Goal: Task Accomplishment & Management: Use online tool/utility

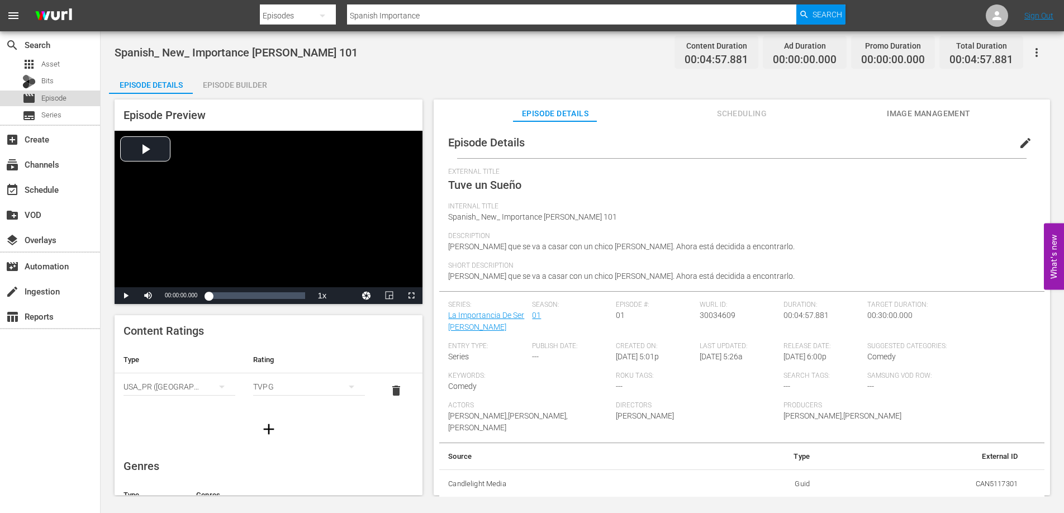
click at [68, 100] on div "movie Episode" at bounding box center [50, 99] width 100 height 16
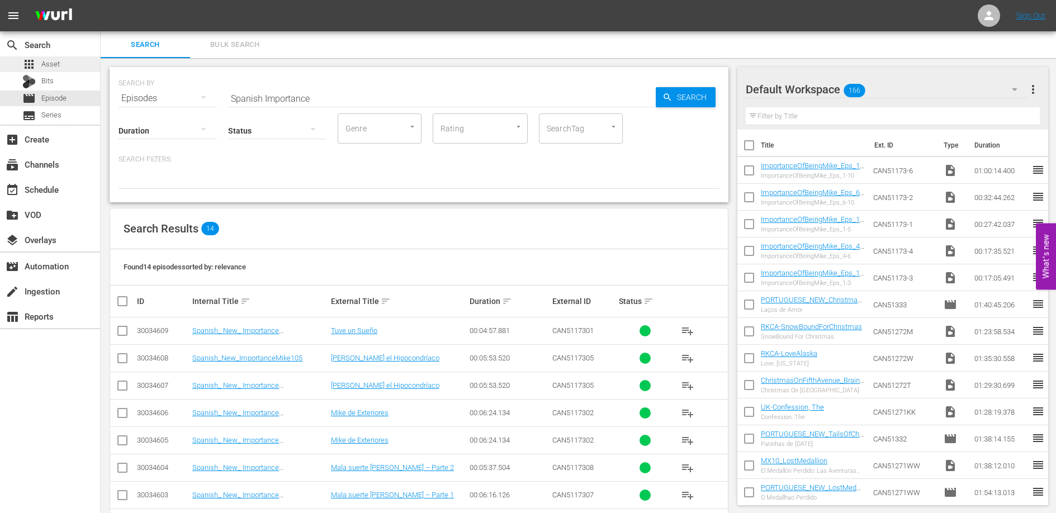
click at [50, 63] on span "Asset" at bounding box center [50, 64] width 18 height 11
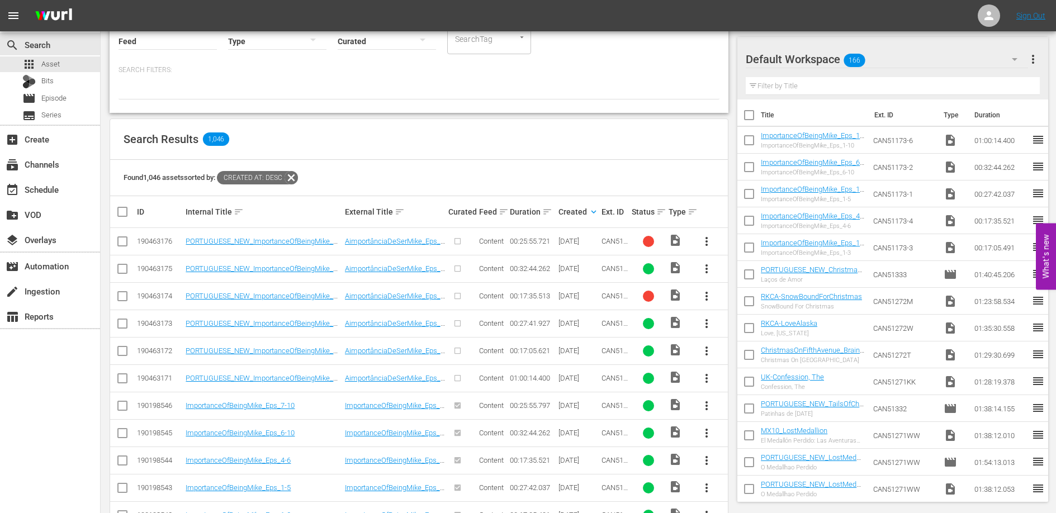
scroll to position [195, 0]
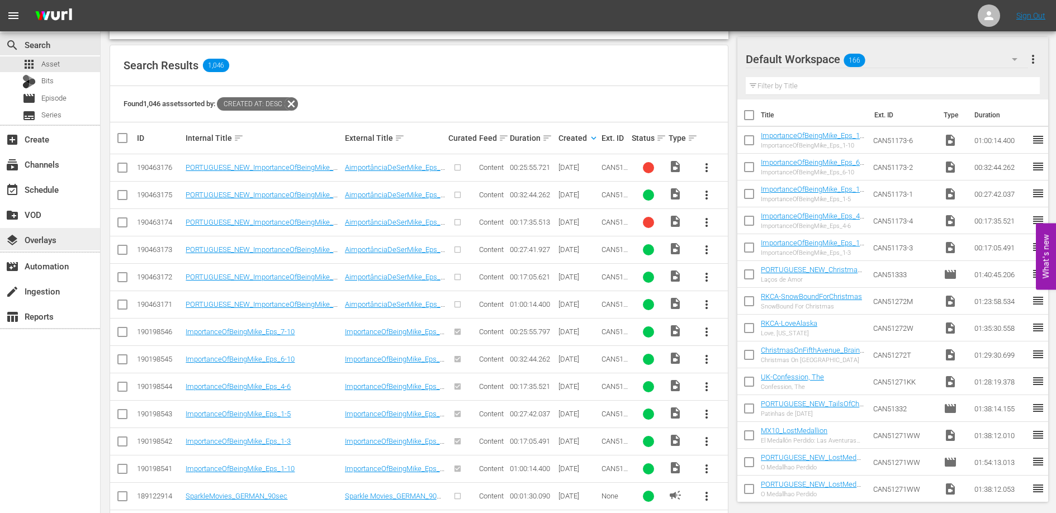
click at [49, 238] on div "layers Overlays" at bounding box center [31, 238] width 63 height 10
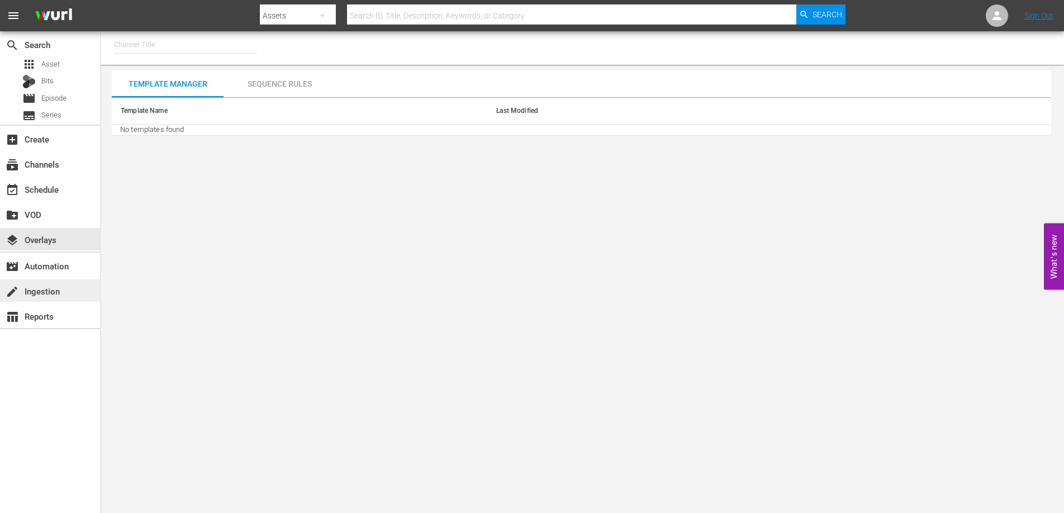
click at [39, 291] on div "create Ingestion" at bounding box center [31, 290] width 63 height 10
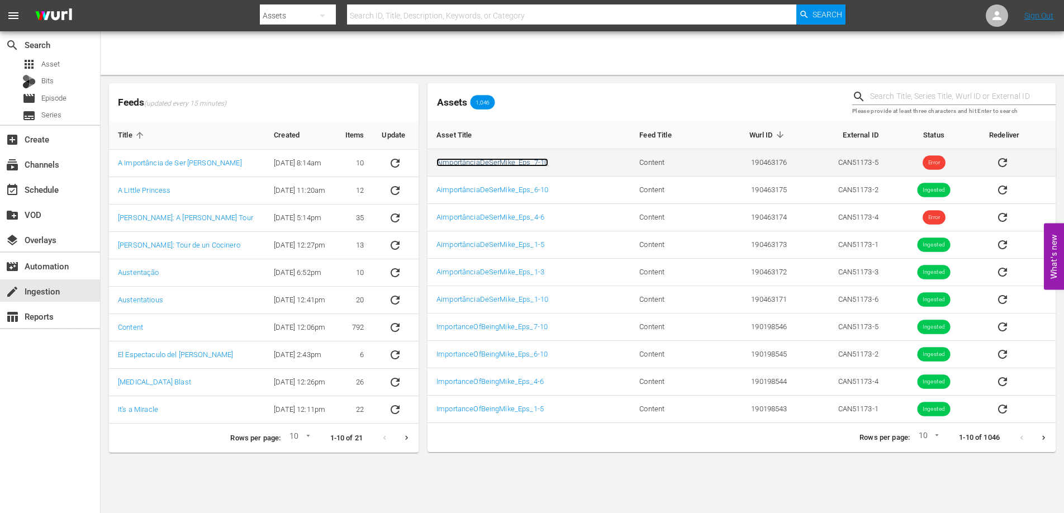
click at [532, 159] on link "AimportânciaDeSerMike_Eps_7-10" at bounding box center [493, 162] width 112 height 8
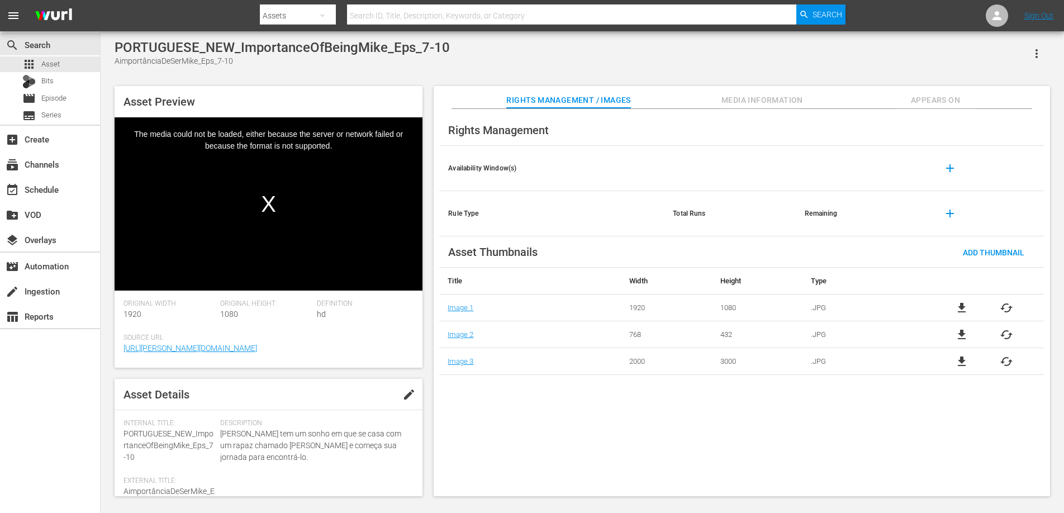
click at [804, 103] on div "Rights Management / Images Media Information Appears On" at bounding box center [742, 97] width 561 height 22
click at [789, 99] on span "Media Information" at bounding box center [763, 100] width 84 height 14
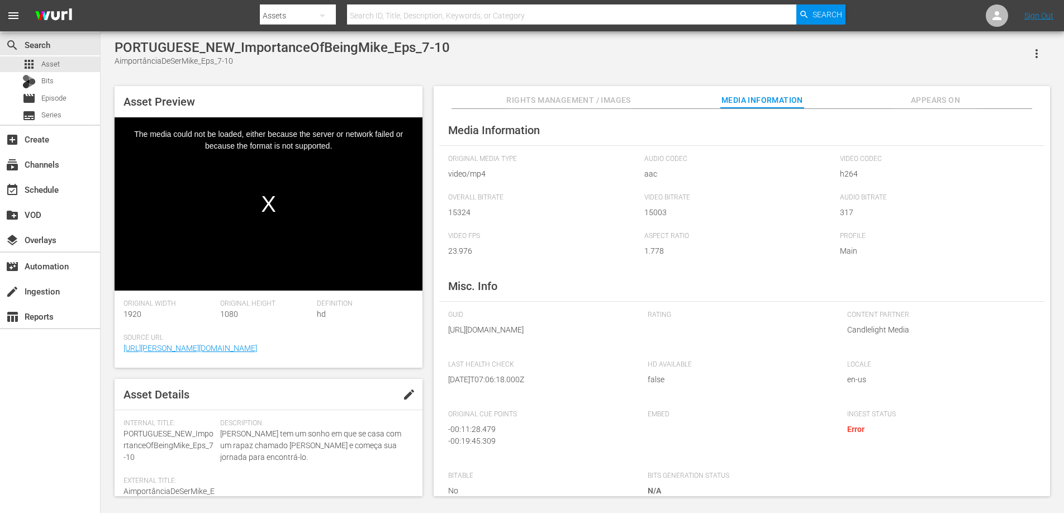
click at [933, 105] on span "Appears On" at bounding box center [936, 100] width 84 height 14
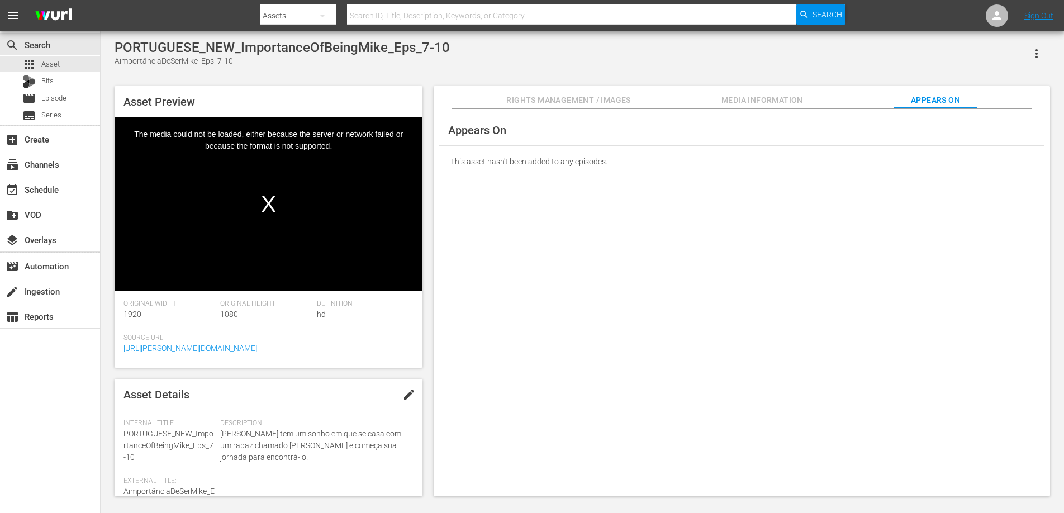
click at [771, 99] on span "Media Information" at bounding box center [763, 100] width 84 height 14
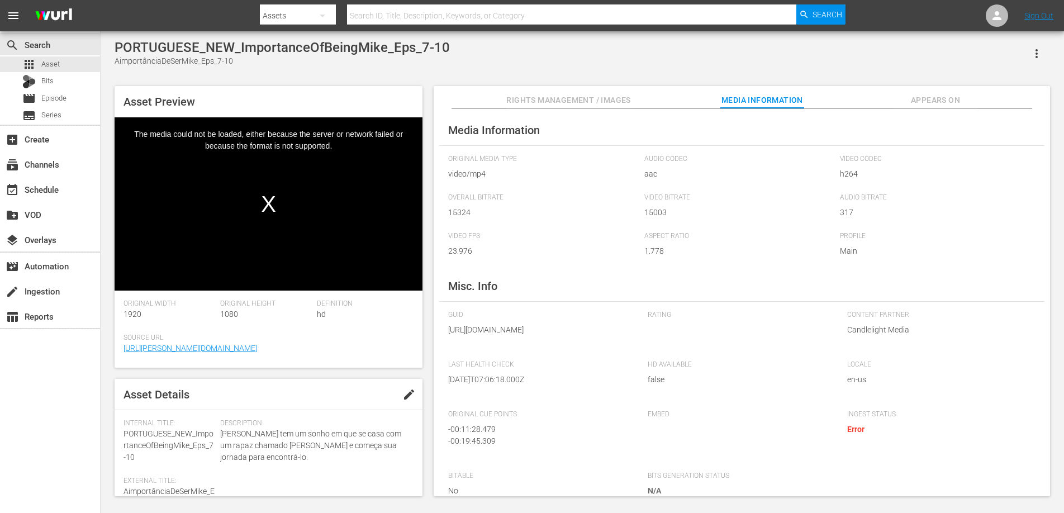
click at [556, 98] on span "Rights Management / Images" at bounding box center [569, 100] width 124 height 14
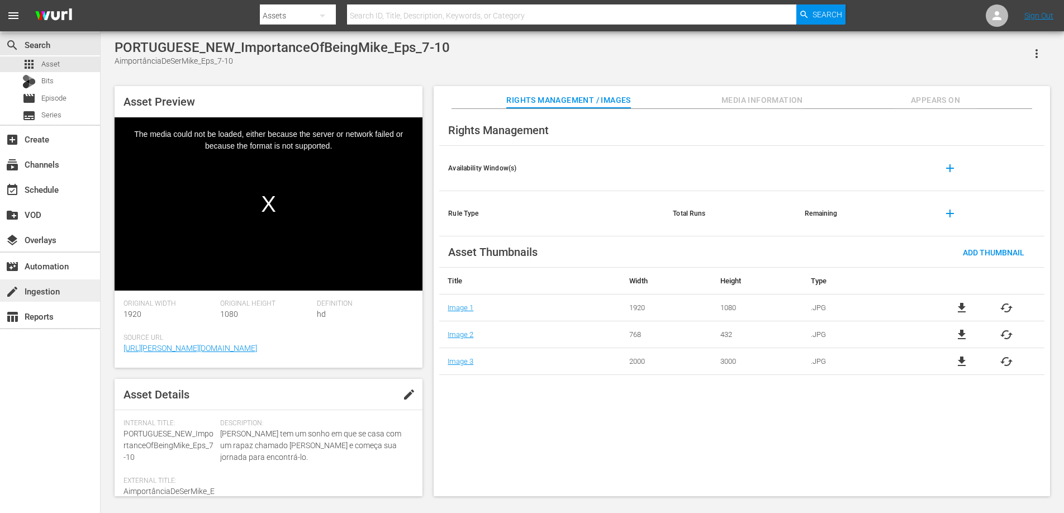
click at [42, 292] on div "create Ingestion" at bounding box center [31, 290] width 63 height 10
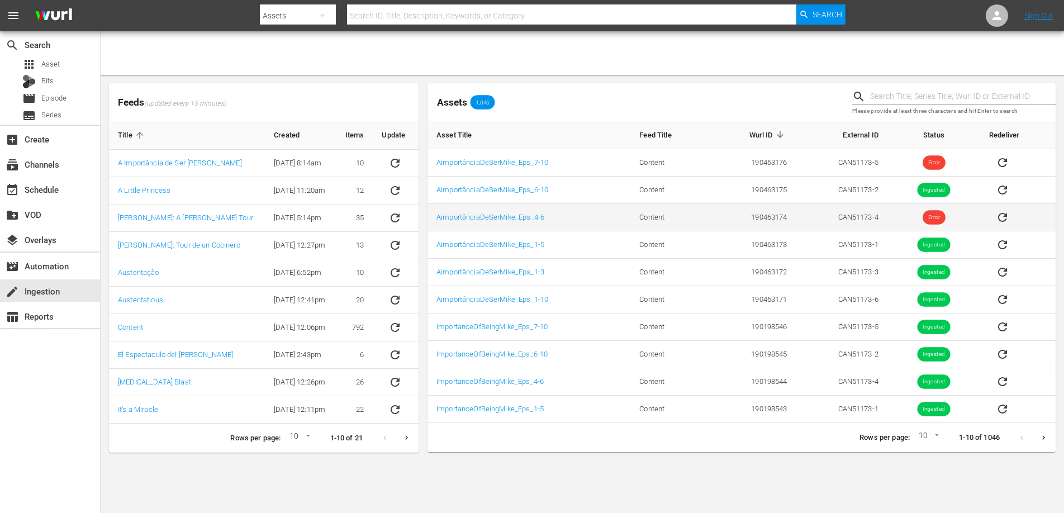
click at [1003, 217] on icon "sticky table" at bounding box center [1002, 217] width 13 height 13
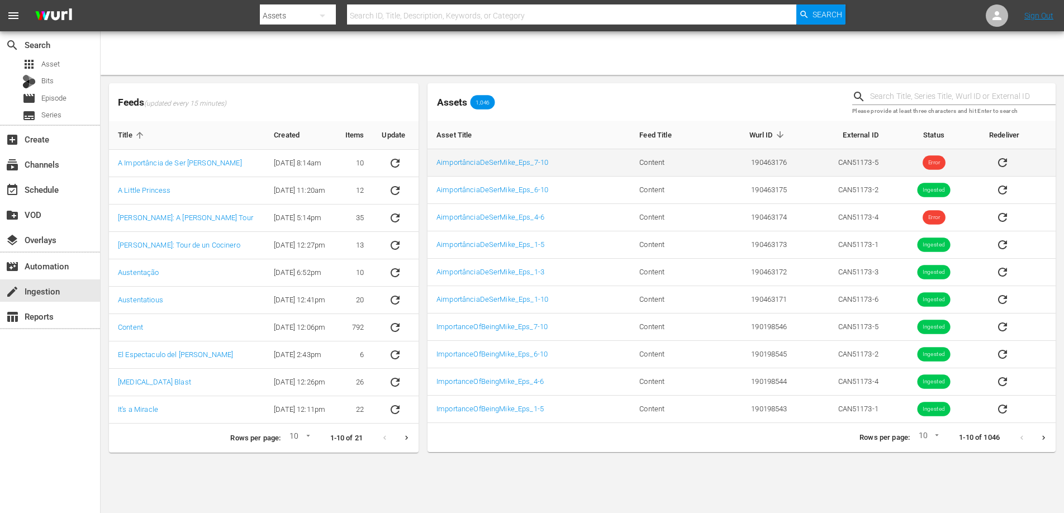
click at [1004, 159] on icon "sticky table" at bounding box center [1002, 162] width 9 height 9
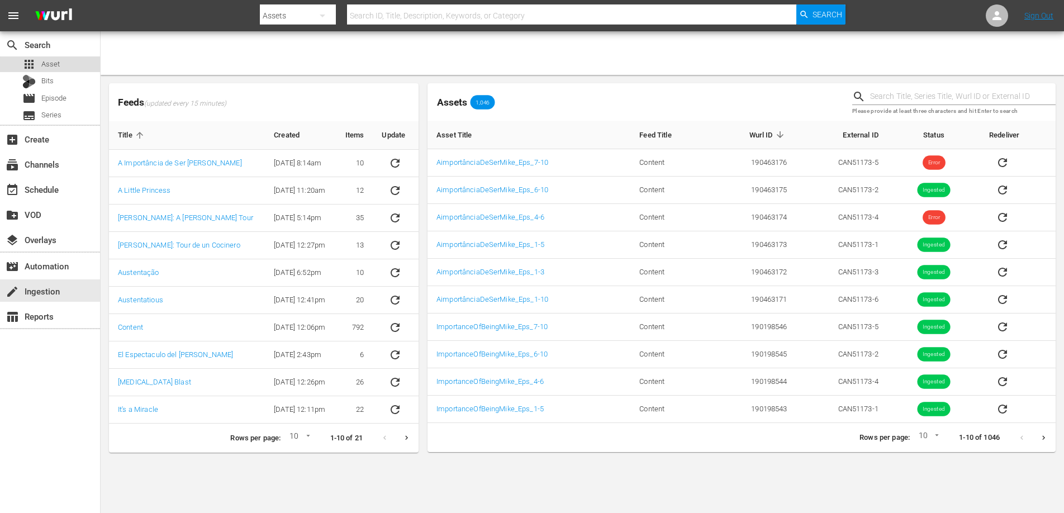
click at [53, 64] on span "Asset" at bounding box center [50, 64] width 18 height 11
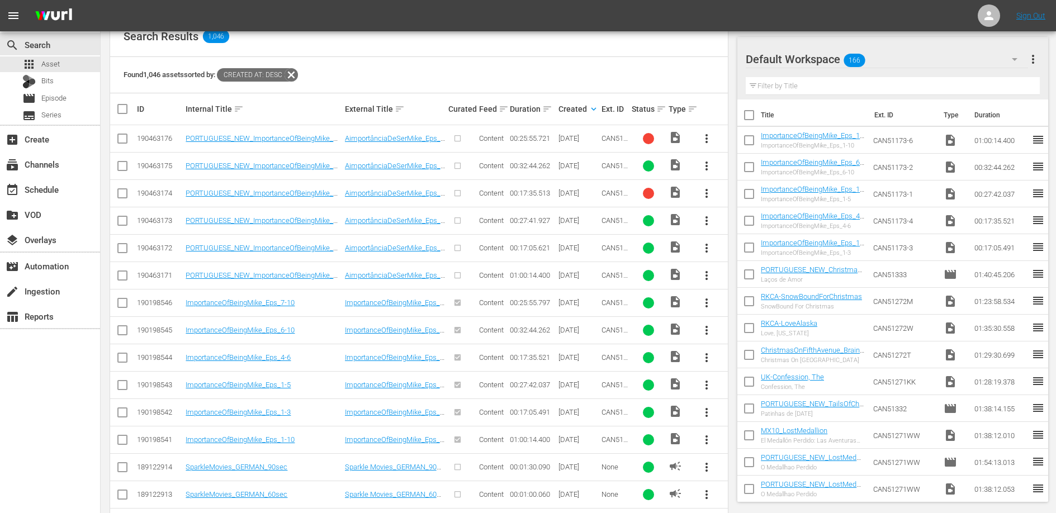
scroll to position [225, 0]
click at [124, 276] on input "checkbox" at bounding box center [122, 276] width 13 height 13
checkbox input "true"
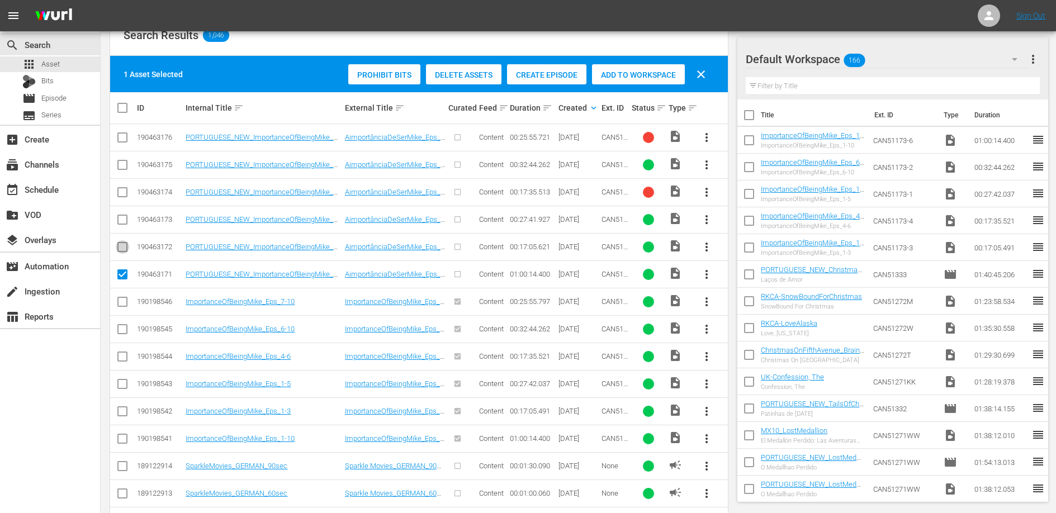
click at [124, 248] on input "checkbox" at bounding box center [122, 249] width 13 height 13
checkbox input "true"
click at [121, 219] on input "checkbox" at bounding box center [122, 221] width 13 height 13
checkbox input "true"
click at [124, 163] on input "checkbox" at bounding box center [122, 166] width 13 height 13
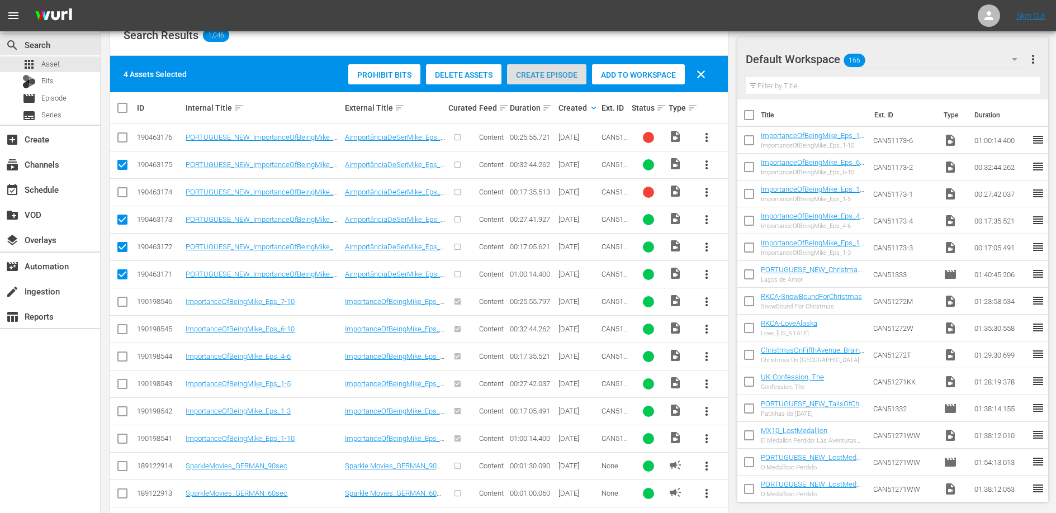
click at [541, 73] on span "Create Episode" at bounding box center [546, 74] width 79 height 9
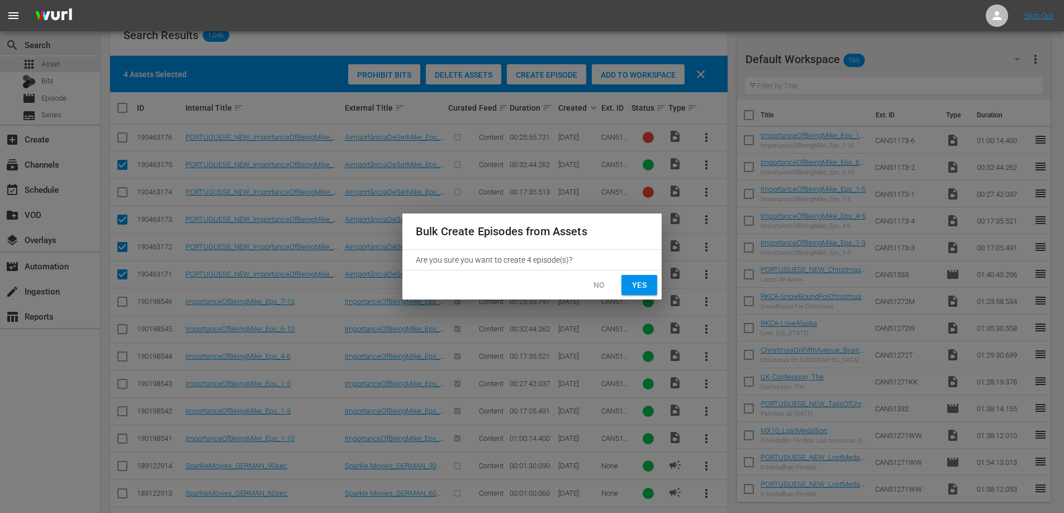
click at [635, 281] on span "Yes" at bounding box center [640, 285] width 18 height 14
checkbox input "false"
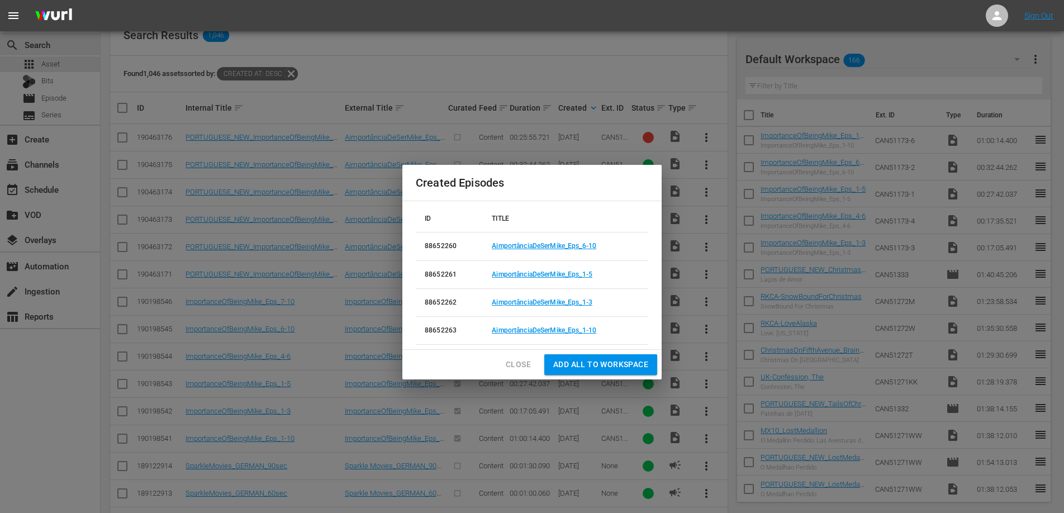
drag, startPoint x: 591, startPoint y: 363, endPoint x: 621, endPoint y: 299, distance: 70.6
click at [640, 293] on div "Created Episodes ID TITLE 88652260 AimportânciaDeSerMike_Eps_6-10 88652261 Aimp…" at bounding box center [532, 272] width 259 height 214
click at [514, 365] on span "Close" at bounding box center [518, 365] width 25 height 14
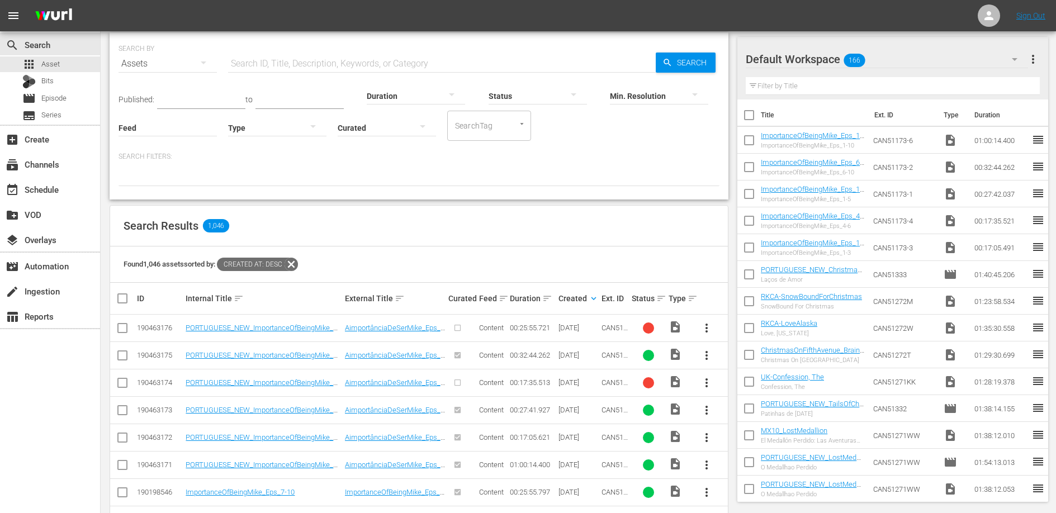
scroll to position [62, 0]
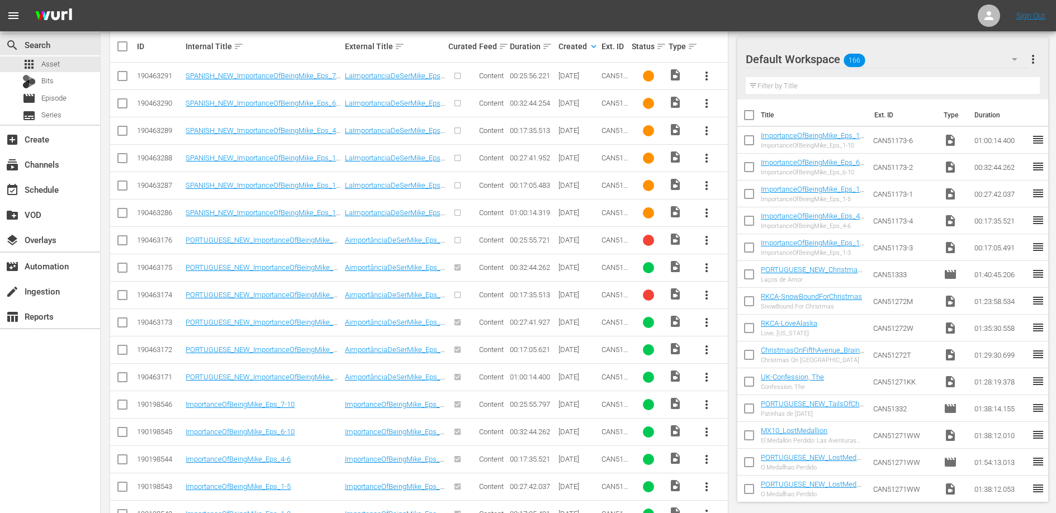
scroll to position [290, 0]
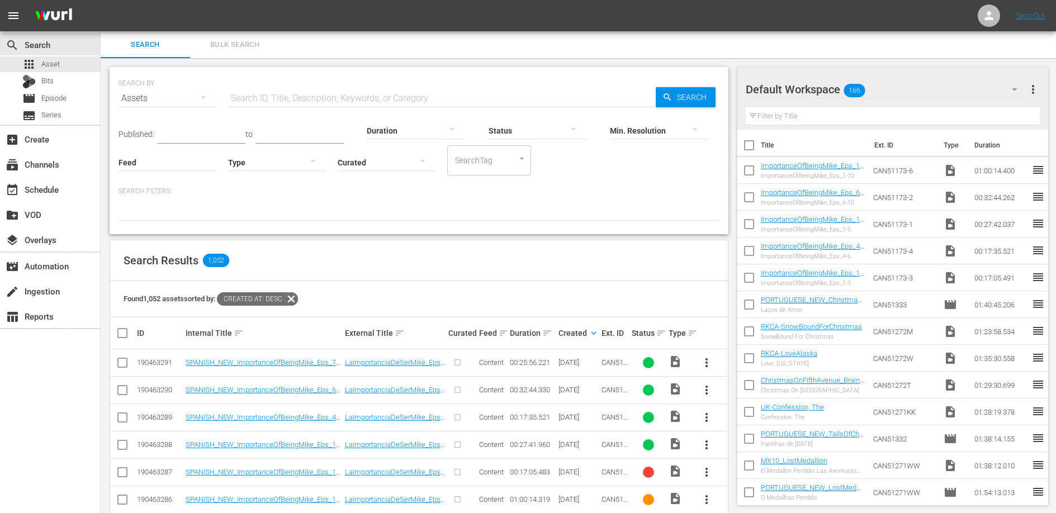
click at [428, 261] on div "Search Results 1,052" at bounding box center [419, 260] width 618 height 41
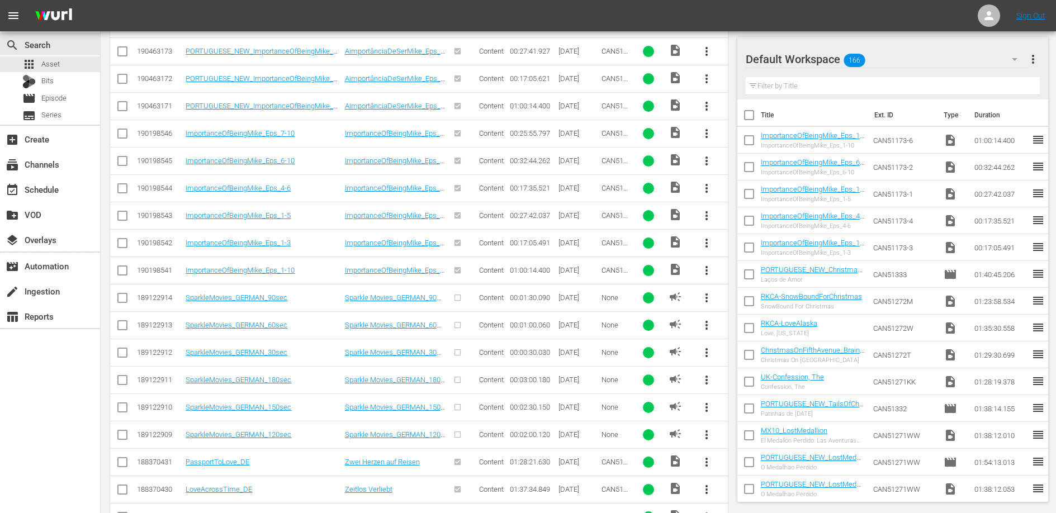
scroll to position [559, 0]
click at [120, 296] on input "checkbox" at bounding box center [122, 298] width 13 height 13
checkbox input "true"
click at [122, 326] on input "checkbox" at bounding box center [122, 326] width 13 height 13
checkbox input "true"
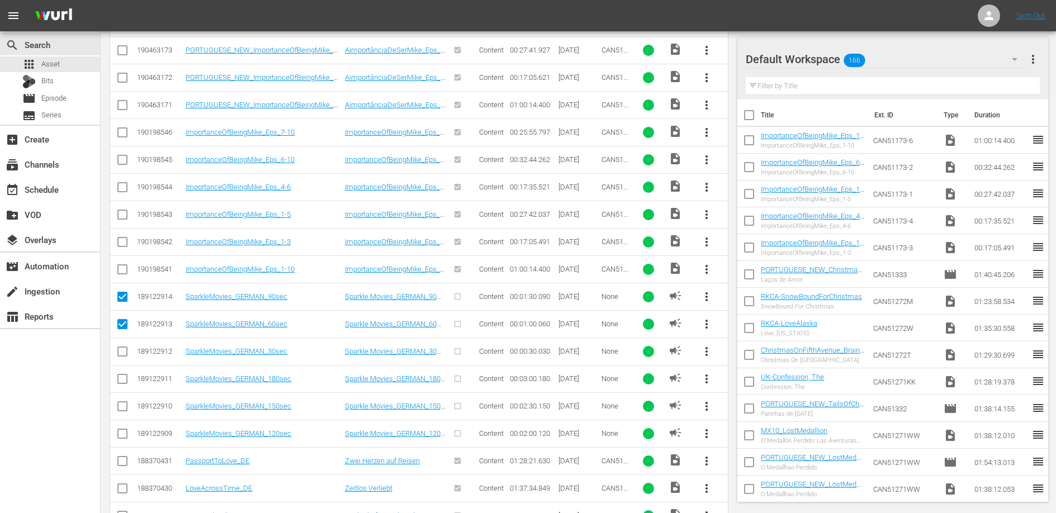
click at [122, 352] on input "checkbox" at bounding box center [122, 353] width 13 height 13
checkbox input "true"
click at [121, 379] on input "checkbox" at bounding box center [122, 381] width 13 height 13
checkbox input "true"
click at [121, 405] on input "checkbox" at bounding box center [122, 408] width 13 height 13
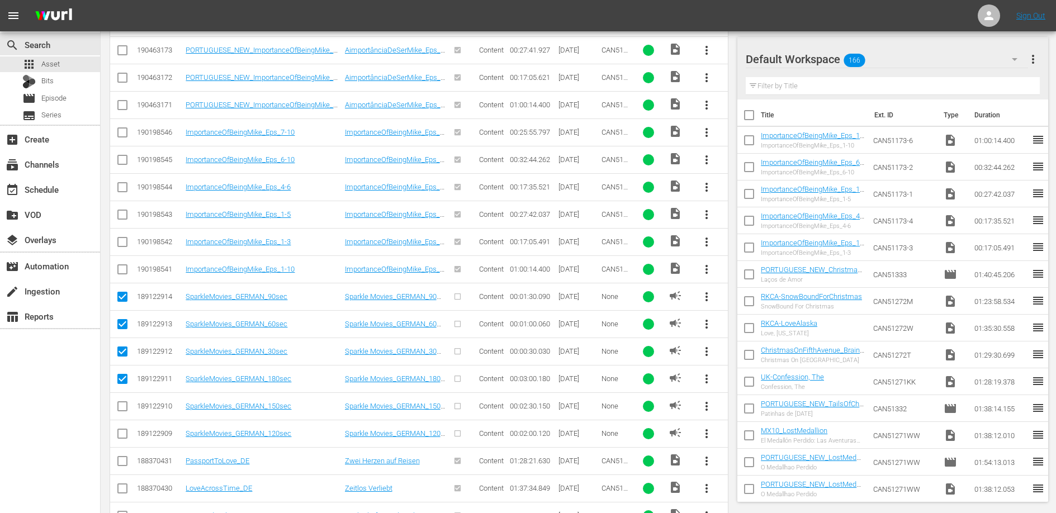
checkbox input "true"
click at [125, 433] on input "checkbox" at bounding box center [122, 435] width 13 height 13
checkbox input "true"
click at [708, 296] on span "more_vert" at bounding box center [706, 296] width 13 height 13
click at [53, 390] on div "search Search apps Asset Bits movie Episode subtitles Series add_box Create sub…" at bounding box center [50, 287] width 101 height 513
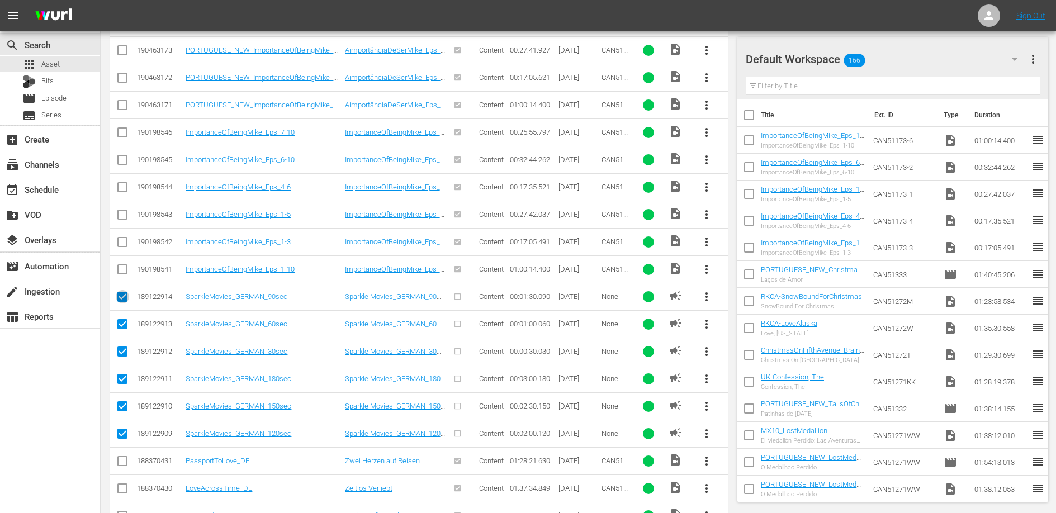
click at [126, 296] on input "checkbox" at bounding box center [122, 298] width 13 height 13
checkbox input "false"
click at [123, 323] on input "checkbox" at bounding box center [122, 326] width 13 height 13
checkbox input "false"
click at [121, 347] on input "checkbox" at bounding box center [122, 353] width 13 height 13
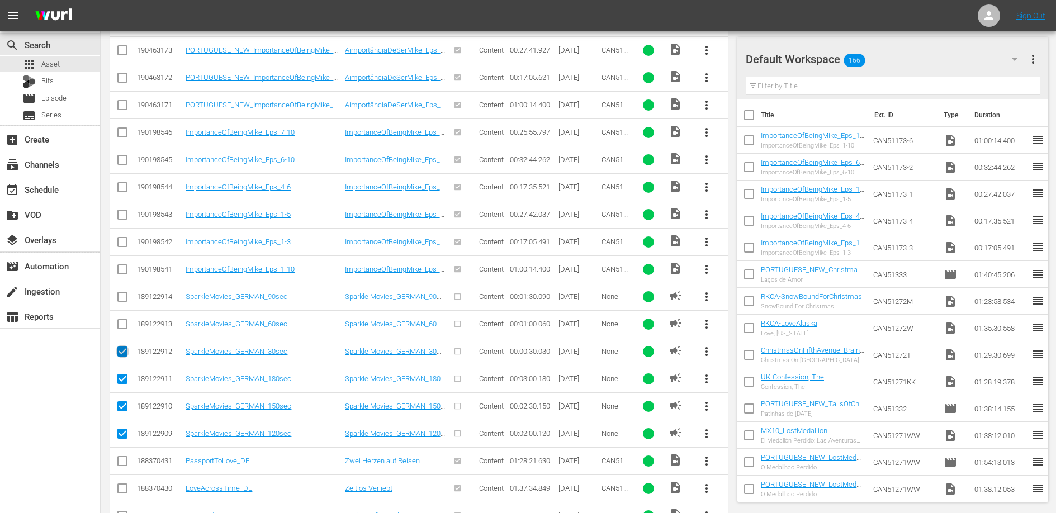
checkbox input "false"
click at [120, 381] on input "checkbox" at bounding box center [122, 381] width 13 height 13
checkbox input "false"
click at [124, 402] on input "checkbox" at bounding box center [122, 408] width 13 height 13
checkbox input "false"
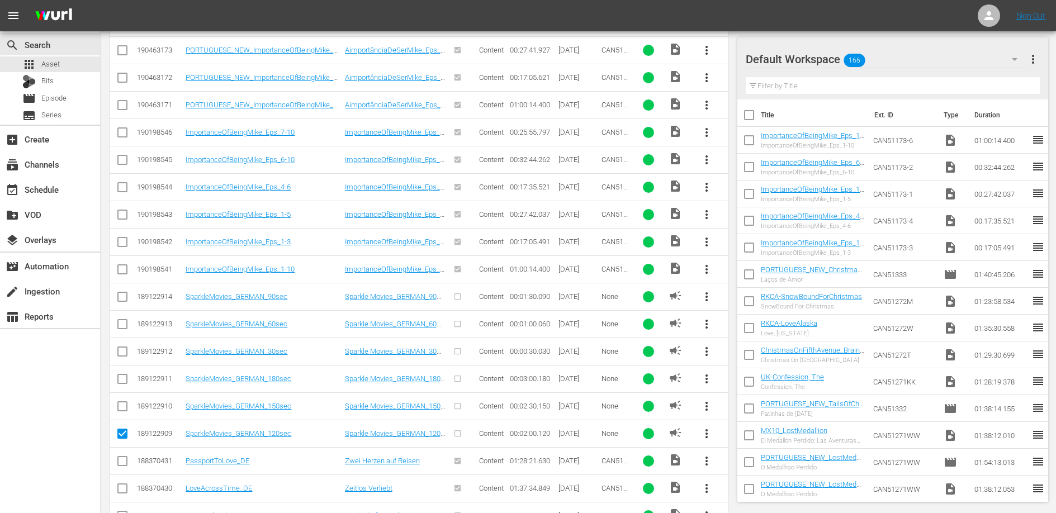
click at [122, 429] on span at bounding box center [122, 433] width 13 height 13
click at [120, 434] on input "checkbox" at bounding box center [122, 435] width 13 height 13
checkbox input "false"
click at [122, 297] on input "checkbox" at bounding box center [122, 298] width 13 height 13
click at [704, 293] on span "more_vert" at bounding box center [706, 296] width 13 height 13
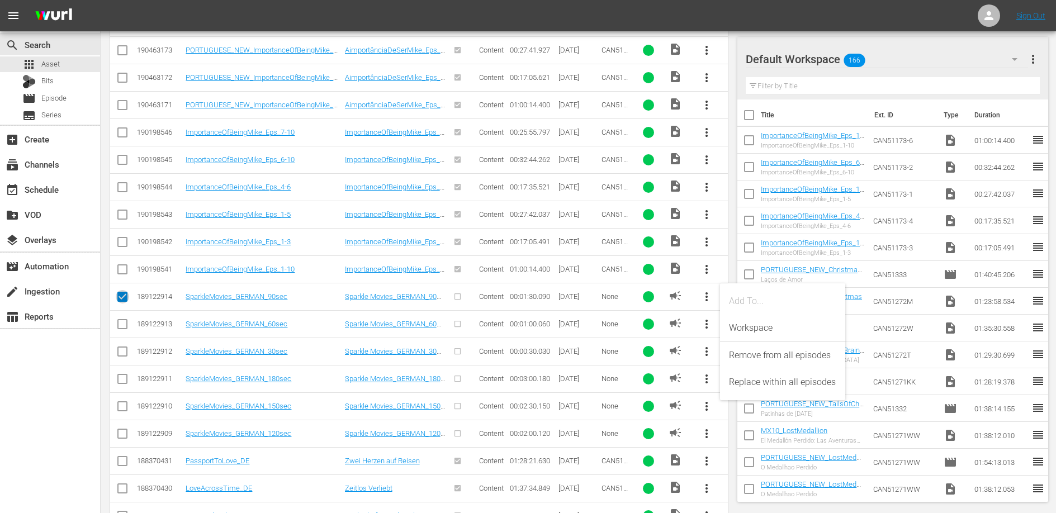
click at [122, 295] on input "checkbox" at bounding box center [122, 298] width 13 height 13
checkbox input "false"
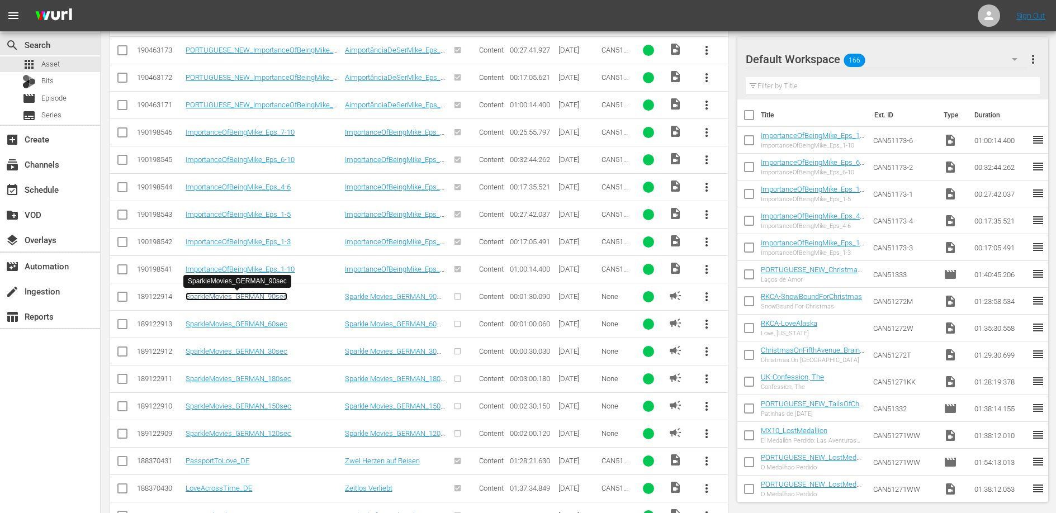
click at [244, 295] on link "SparkleMovies_GERMAN_90sec" at bounding box center [237, 296] width 102 height 8
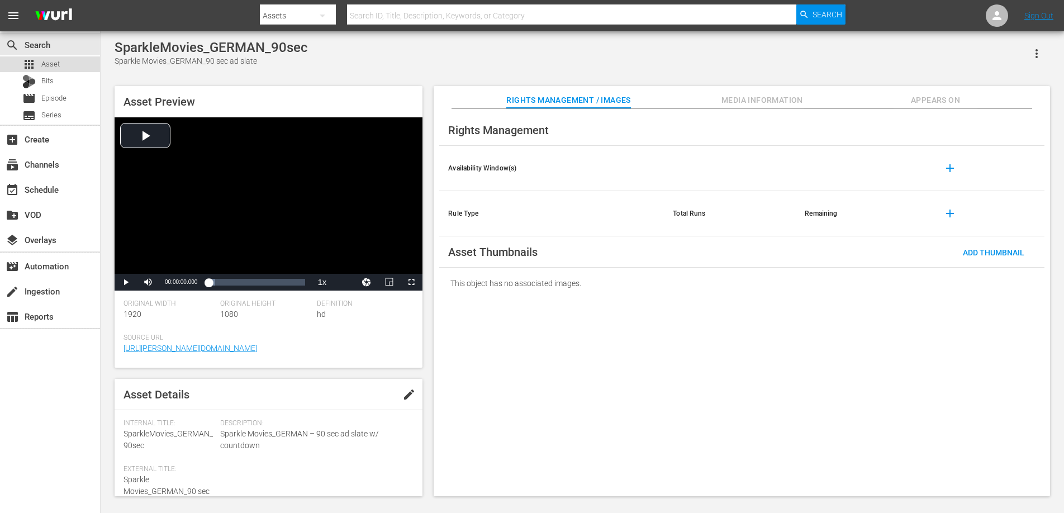
click at [54, 61] on span "Asset" at bounding box center [50, 64] width 18 height 11
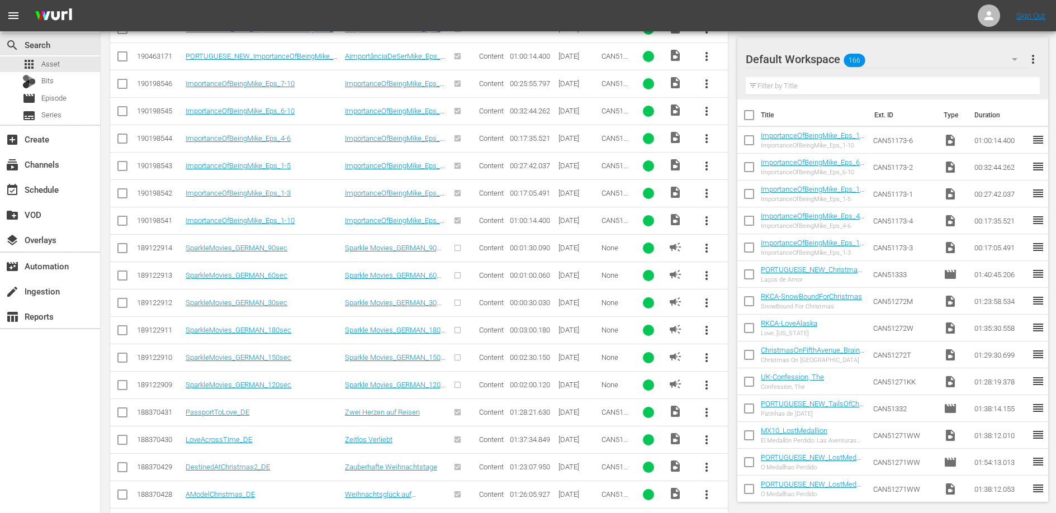
scroll to position [675, 0]
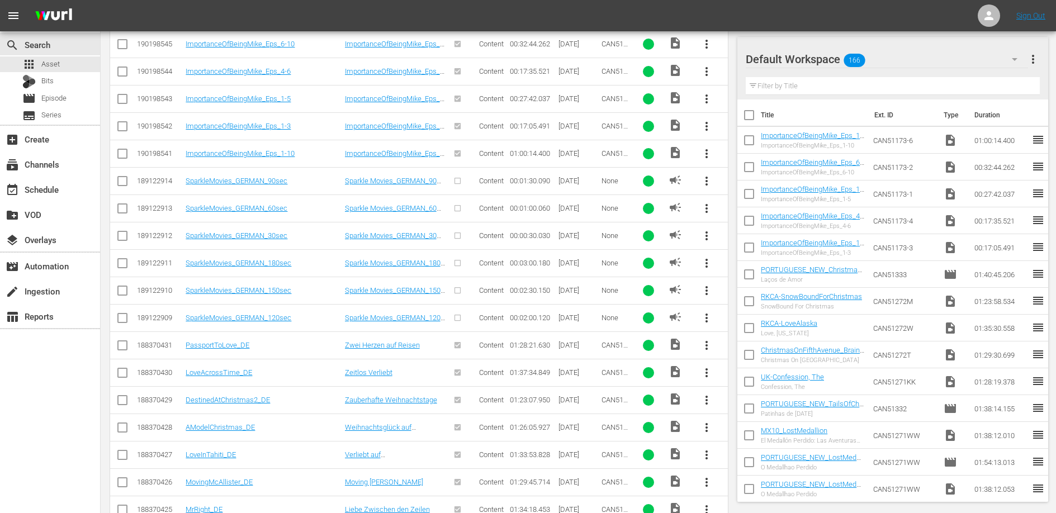
click at [709, 179] on span "more_vert" at bounding box center [706, 180] width 13 height 13
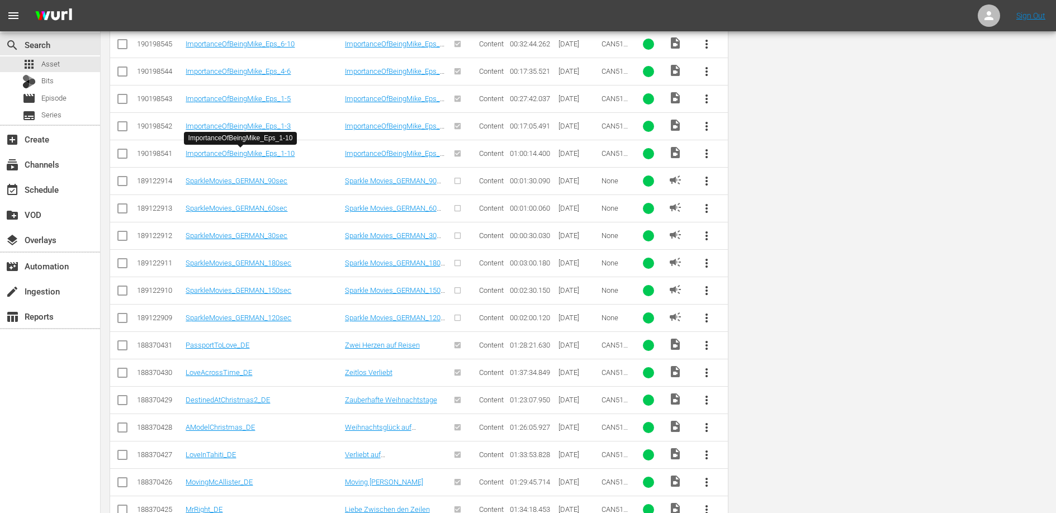
scroll to position [0, 0]
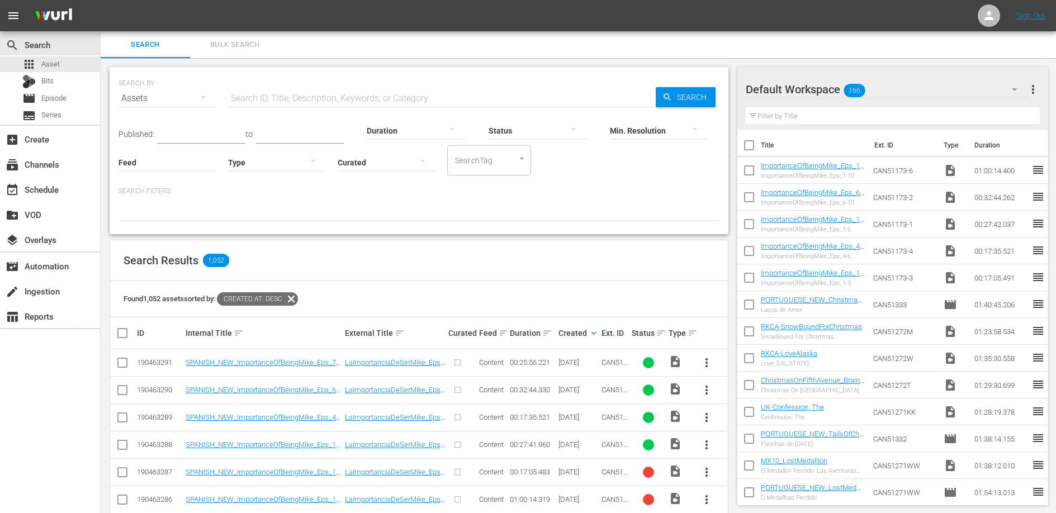
click at [827, 52] on div "Search Bulk Search" at bounding box center [578, 44] width 955 height 27
